Goal: Book appointment/travel/reservation

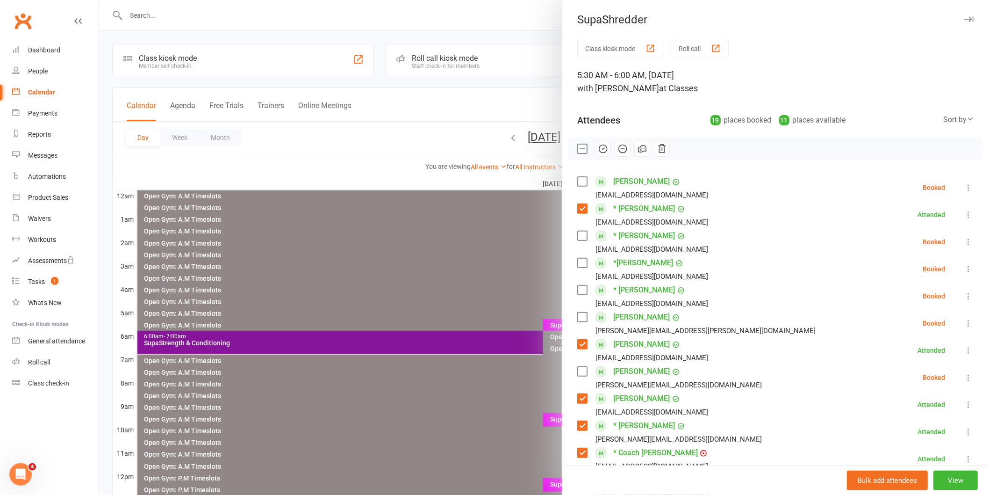
click at [579, 147] on label at bounding box center [581, 148] width 9 height 9
click at [601, 147] on icon "button" at bounding box center [603, 149] width 10 height 10
click at [390, 348] on div at bounding box center [544, 247] width 890 height 495
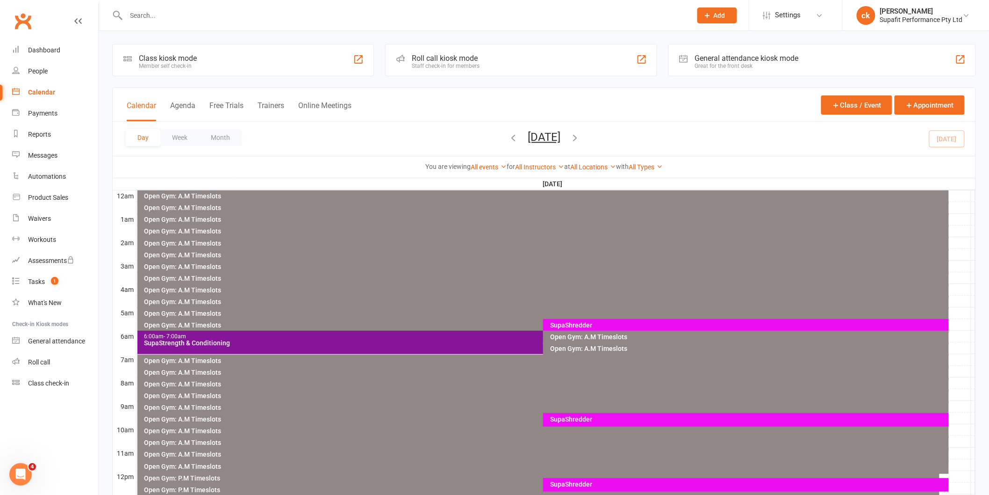
click at [395, 340] on div "SupaStrength & Conditioning" at bounding box center [541, 342] width 794 height 7
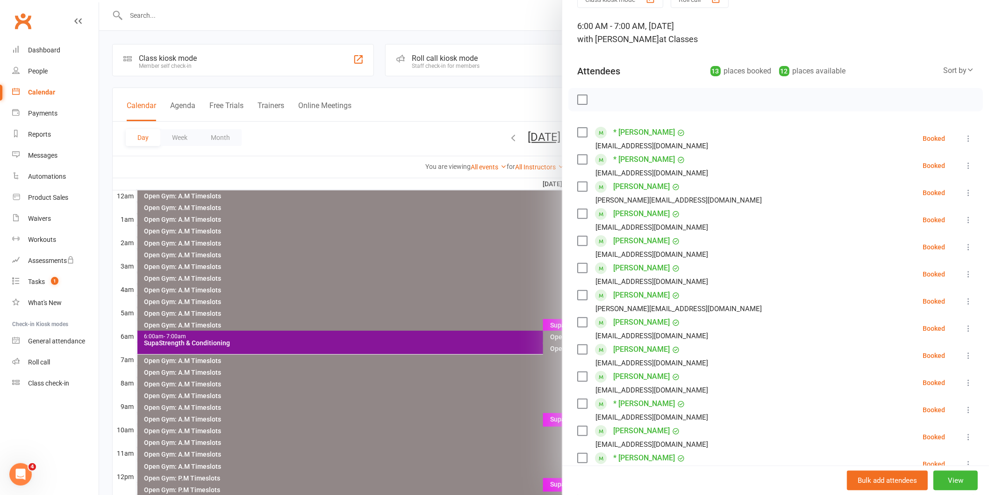
scroll to position [104, 0]
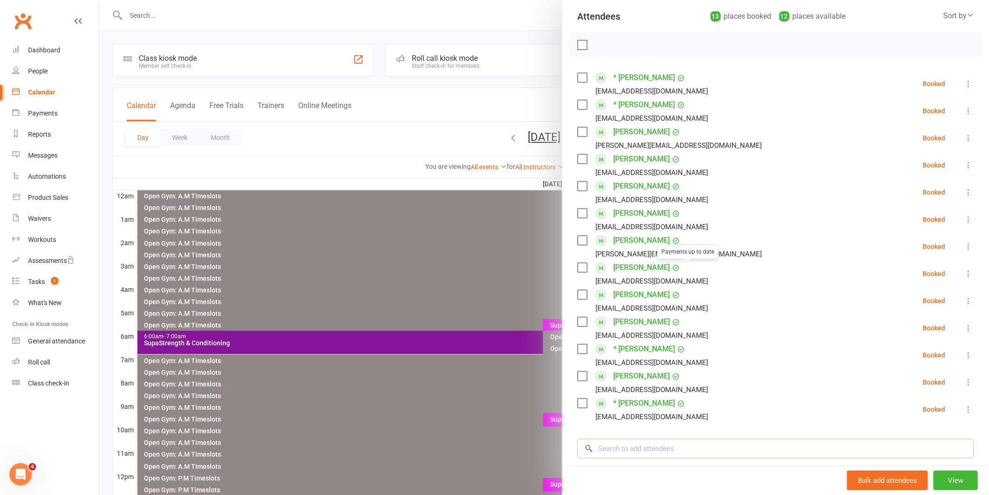
click at [608, 456] on input "search" at bounding box center [775, 449] width 397 height 20
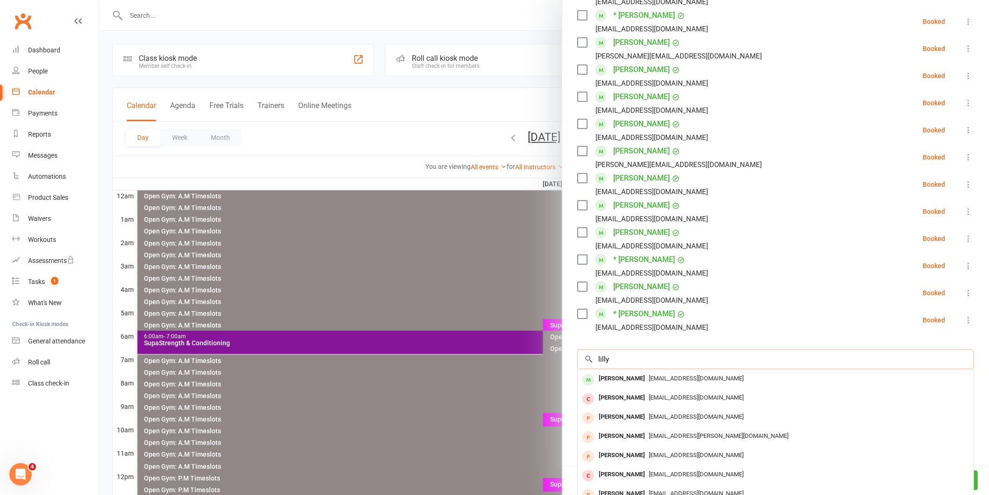
scroll to position [208, 0]
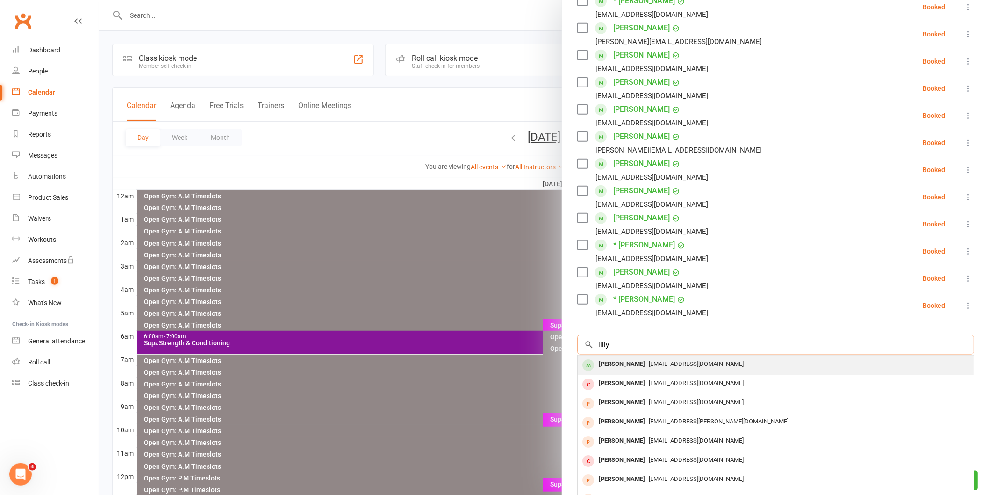
type input "lilly"
click at [618, 356] on div "[PERSON_NAME] [EMAIL_ADDRESS][DOMAIN_NAME]" at bounding box center [776, 364] width 396 height 19
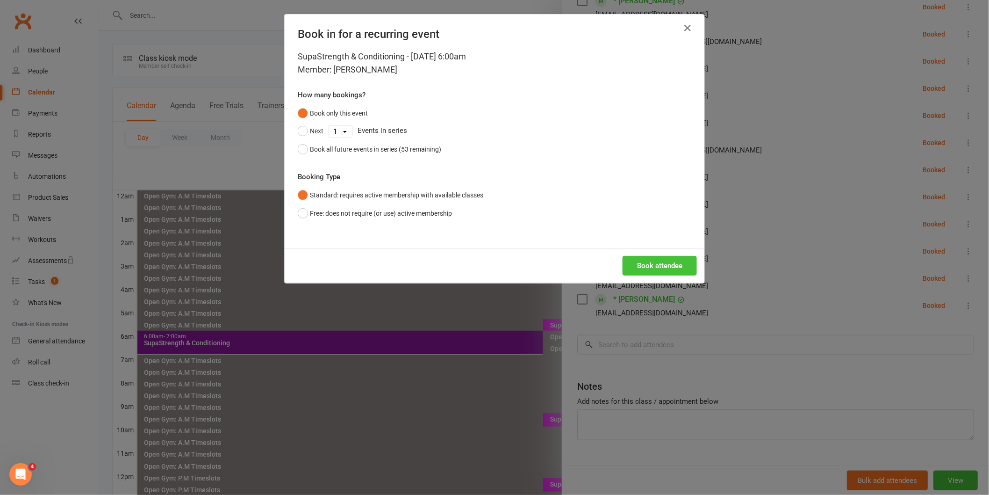
click at [637, 266] on button "Book attendee" at bounding box center [660, 266] width 74 height 20
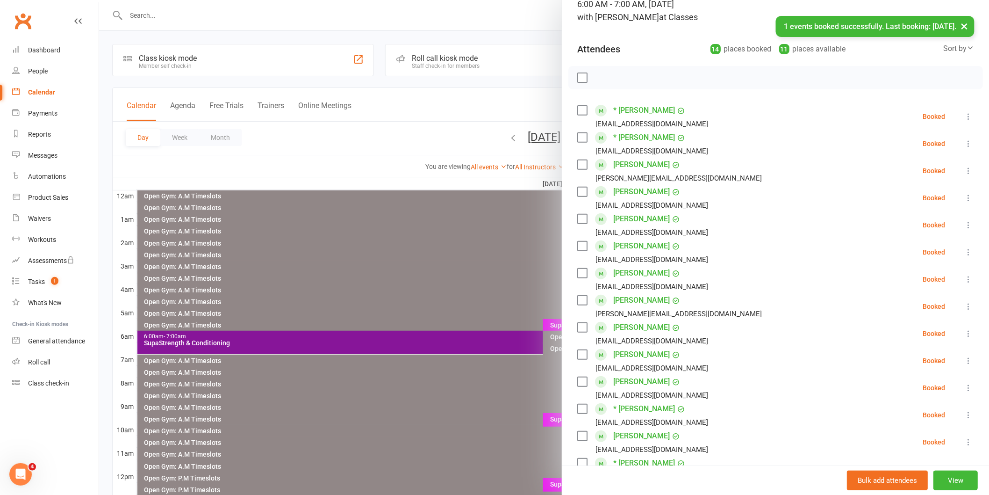
scroll to position [0, 0]
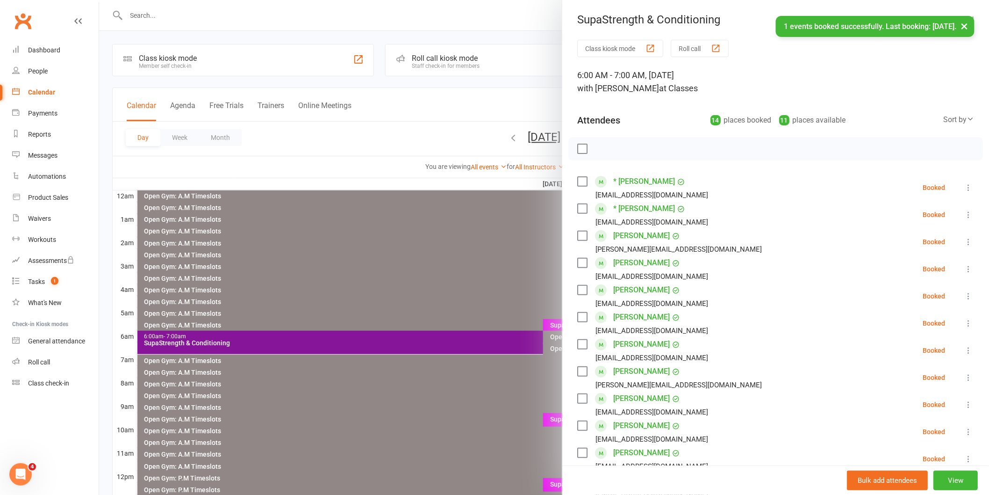
click at [577, 146] on label at bounding box center [581, 148] width 9 height 9
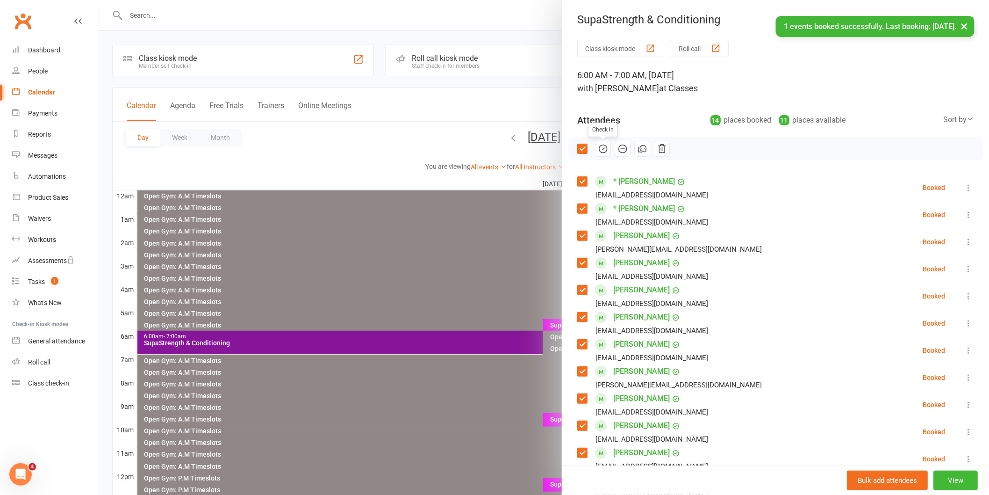
click at [604, 152] on icon "button" at bounding box center [603, 149] width 10 height 10
